Goal: Information Seeking & Learning: Learn about a topic

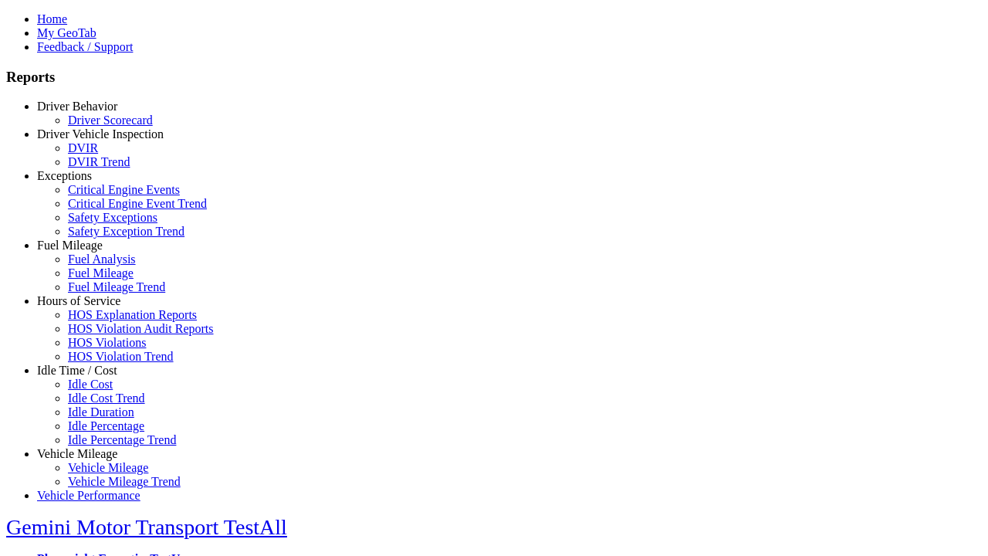
click at [89, 141] on link "Driver Vehicle Inspection" at bounding box center [100, 133] width 127 height 13
click at [100, 168] on link "DVIR Trend" at bounding box center [99, 161] width 62 height 13
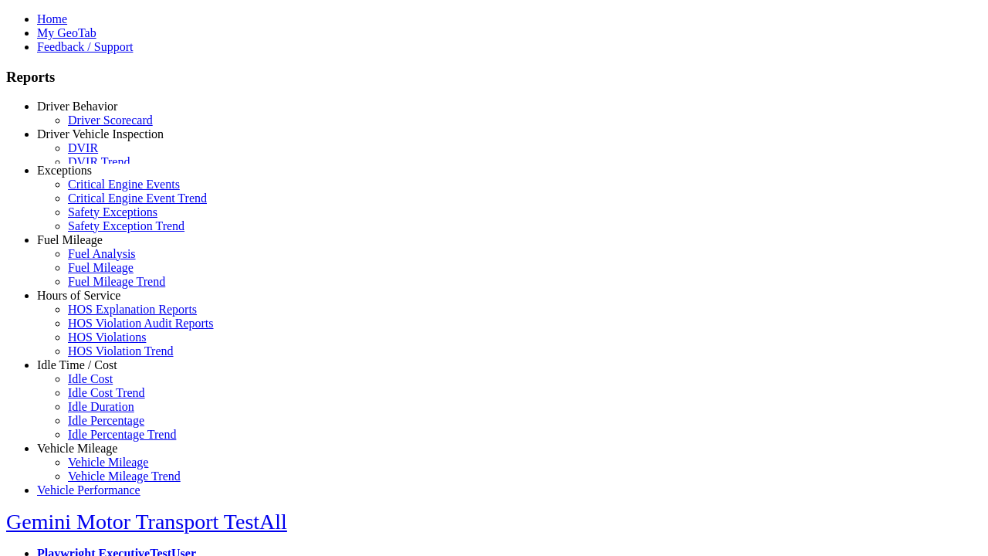
select select "**********"
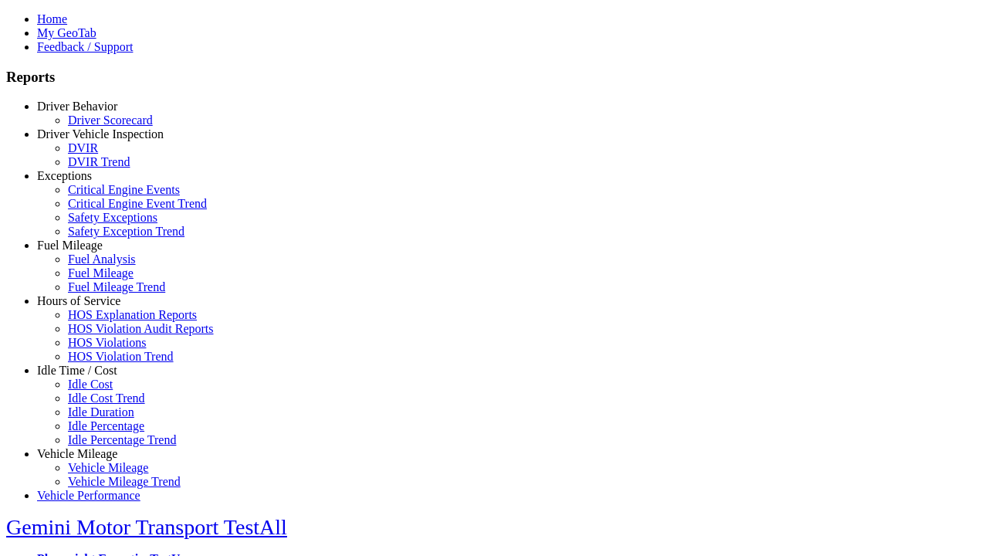
type input "**********"
